Goal: Task Accomplishment & Management: Use online tool/utility

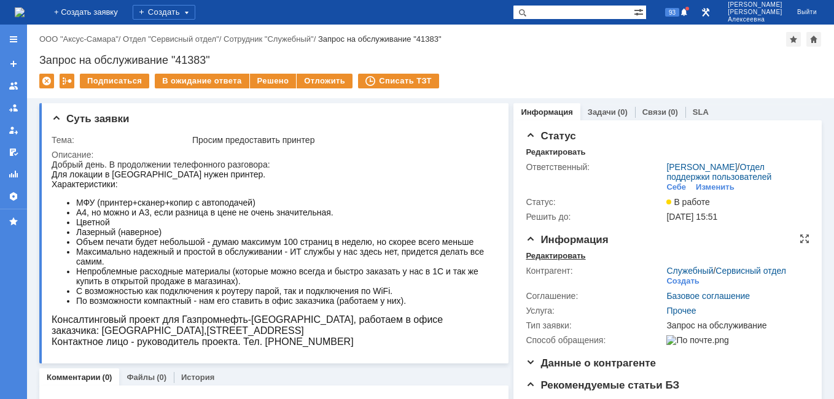
click at [537, 261] on div "Редактировать" at bounding box center [556, 256] width 60 height 10
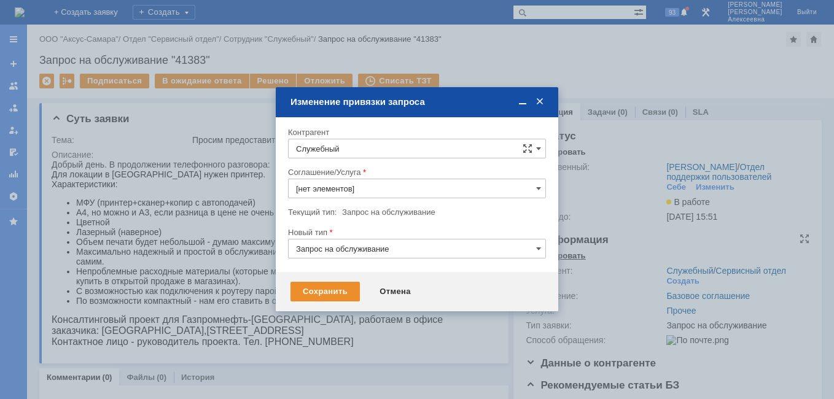
type input "Прочее"
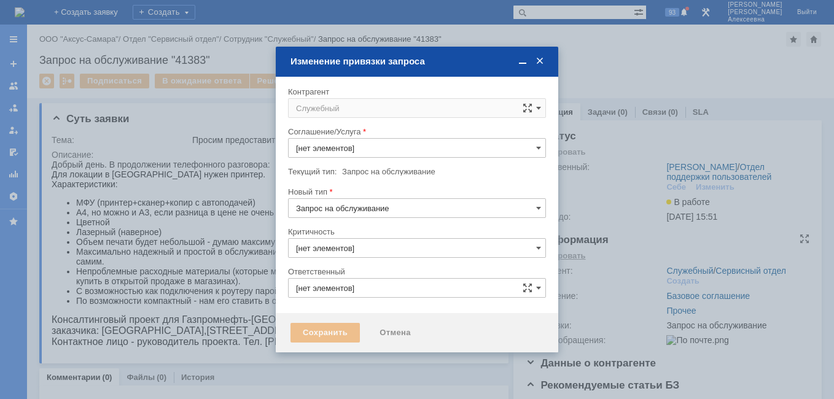
type input "3. Низкая"
type input "Прочее"
type input "[не указано]"
type input "[PERSON_NAME]"
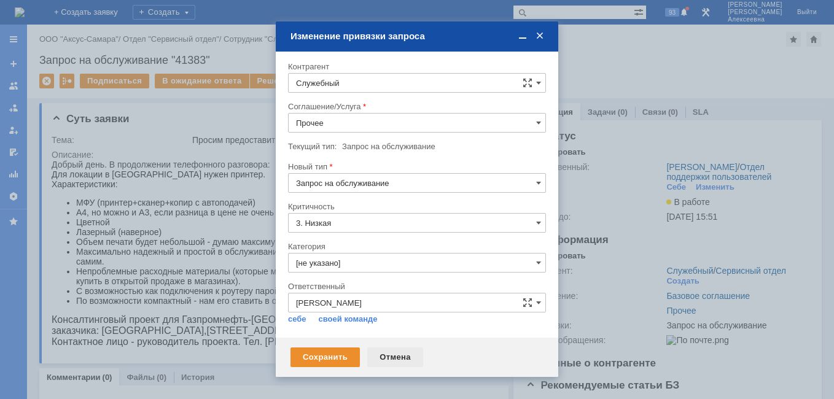
click at [397, 357] on div "Отмена" at bounding box center [395, 357] width 56 height 20
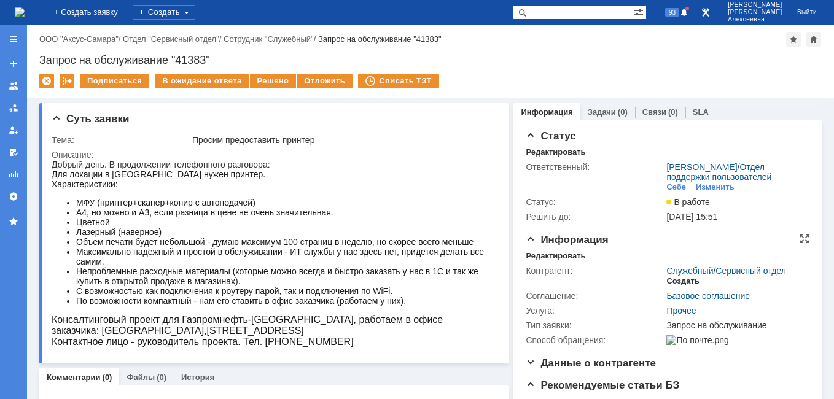
click at [673, 286] on div "Создать" at bounding box center [682, 281] width 33 height 10
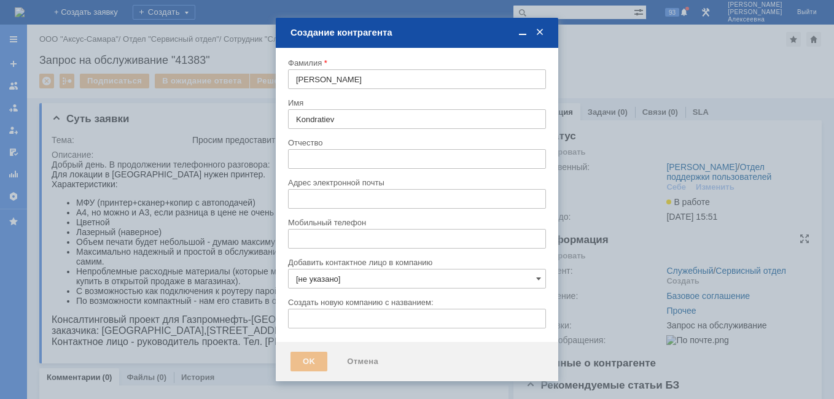
type input "[EMAIL_ADDRESS][DOMAIN_NAME]"
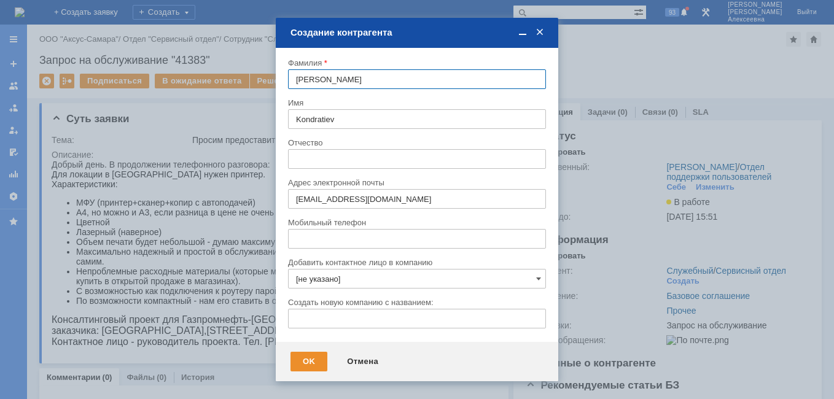
click at [541, 33] on span at bounding box center [539, 32] width 12 height 11
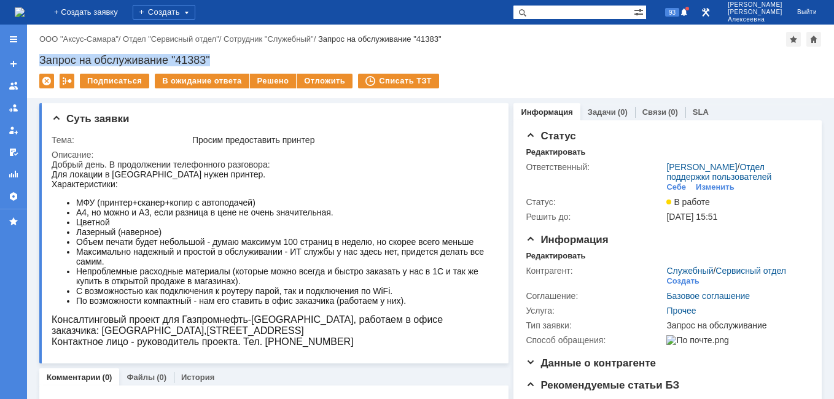
drag, startPoint x: 217, startPoint y: 52, endPoint x: 38, endPoint y: 56, distance: 178.7
click at [38, 56] on div "Назад | ООО "Аксус-Самара" / Отдел "Сервисный отдел" / Сотрудник "Служебный" / …" at bounding box center [430, 62] width 807 height 74
copy div "Запрос на обслуживание "41383""
click at [25, 7] on img at bounding box center [20, 12] width 10 height 10
